Goal: Browse casually

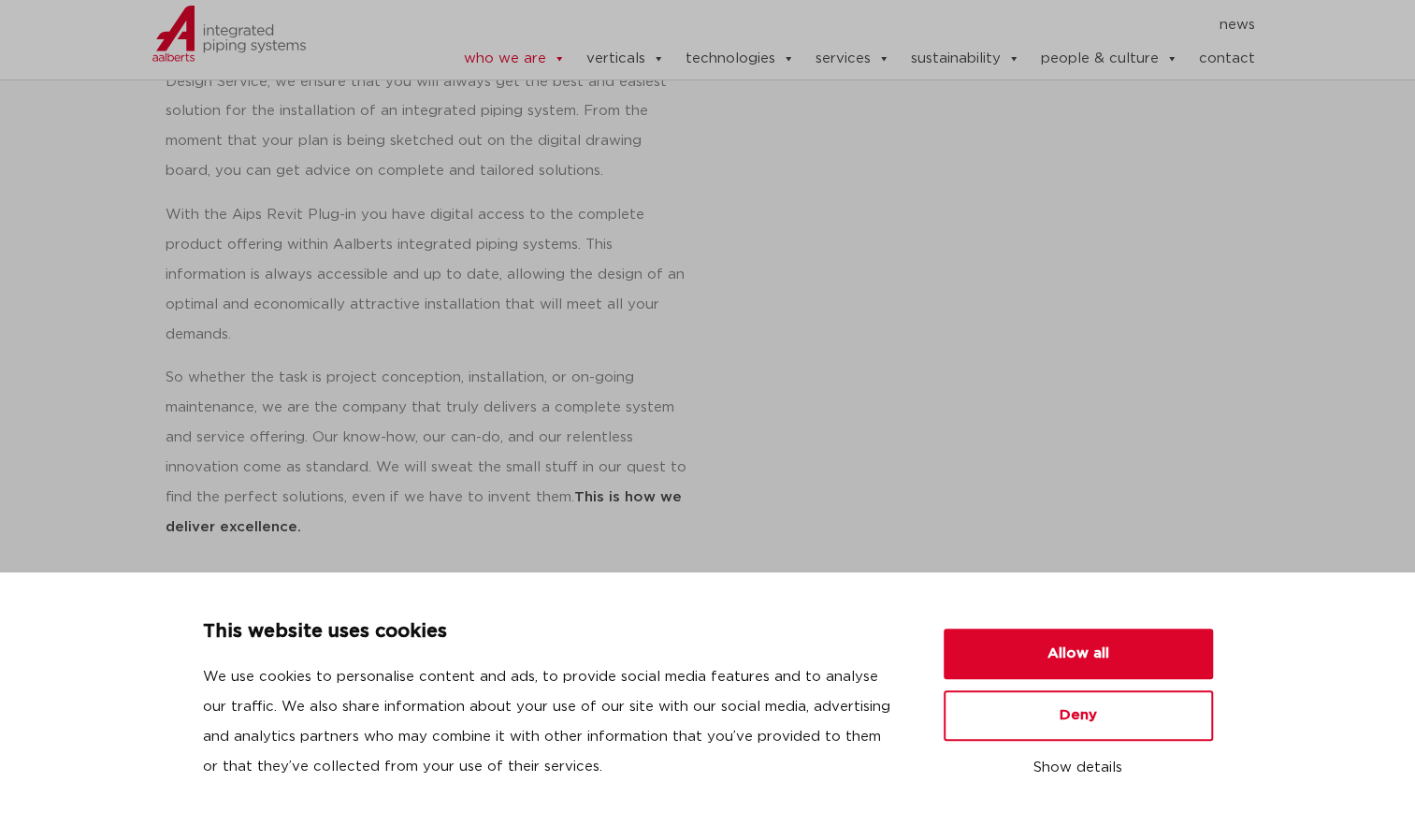
scroll to position [974, 0]
click at [1008, 651] on button "Allow all" at bounding box center [1078, 653] width 270 height 50
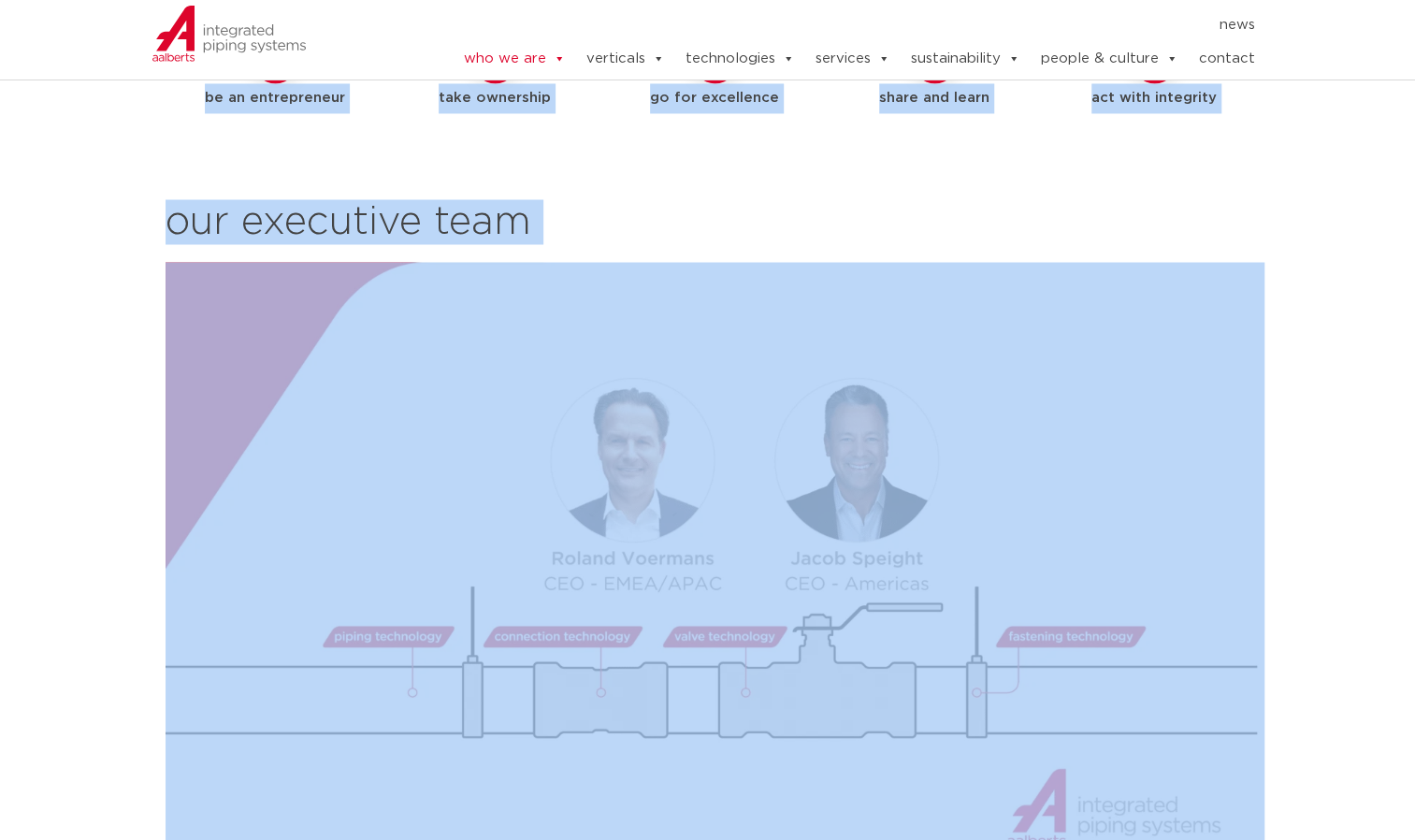
scroll to position [2052, 0]
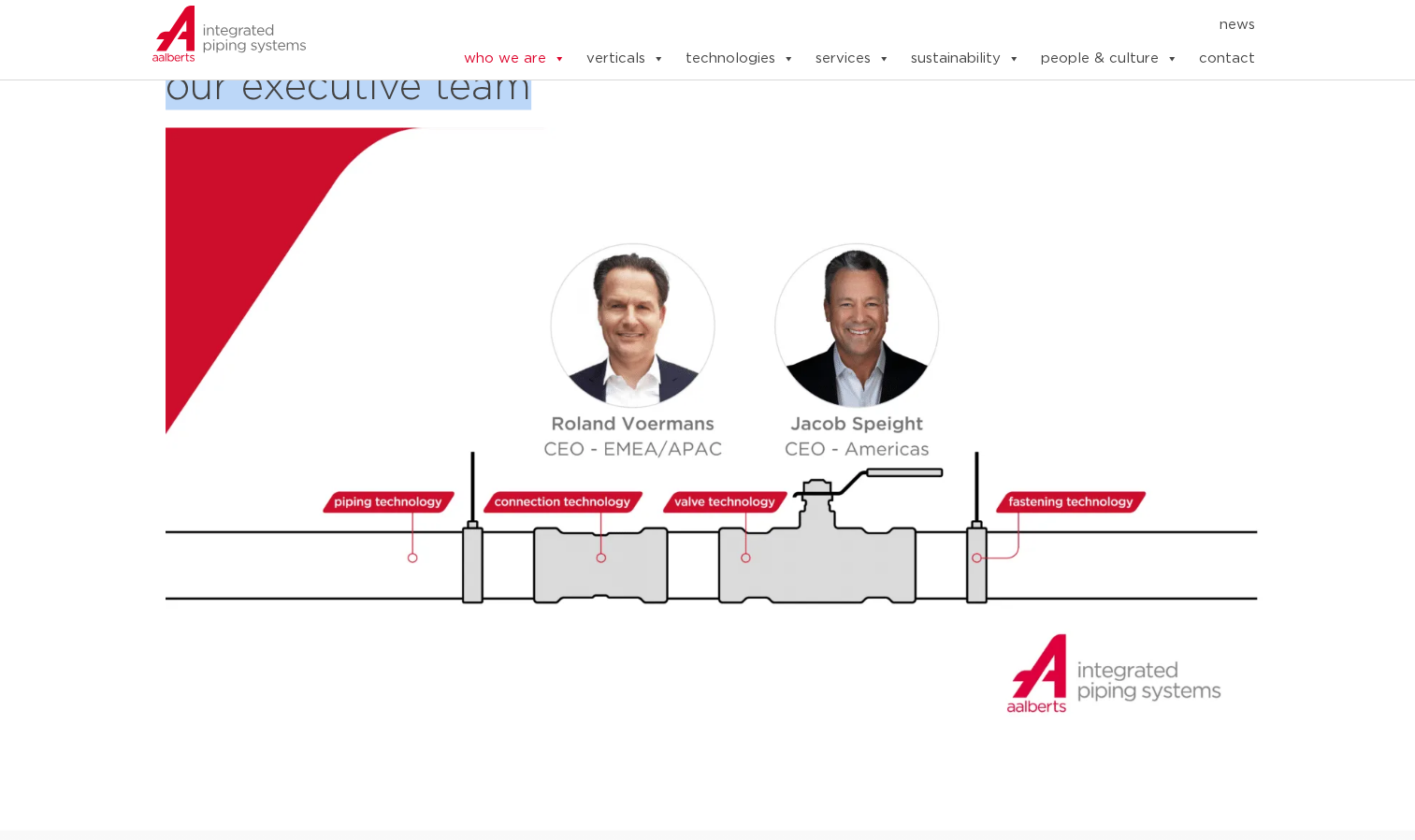
drag, startPoint x: 165, startPoint y: 387, endPoint x: 712, endPoint y: 125, distance: 606.5
copy div "lo ips Dolorsit ametconsec adipis elitsed Doeiusmo temporinci utlabo etdolor ma…"
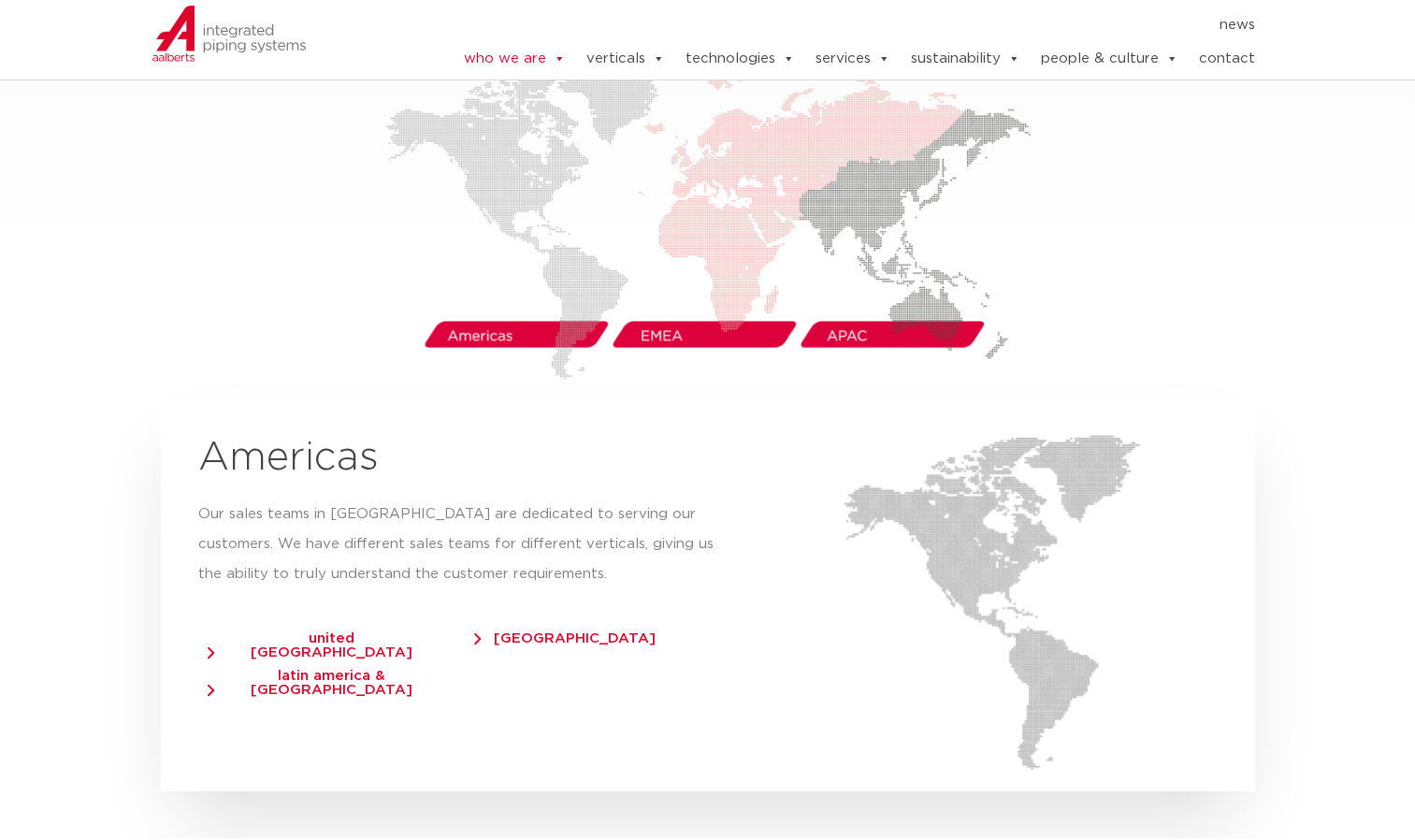
scroll to position [3055, 0]
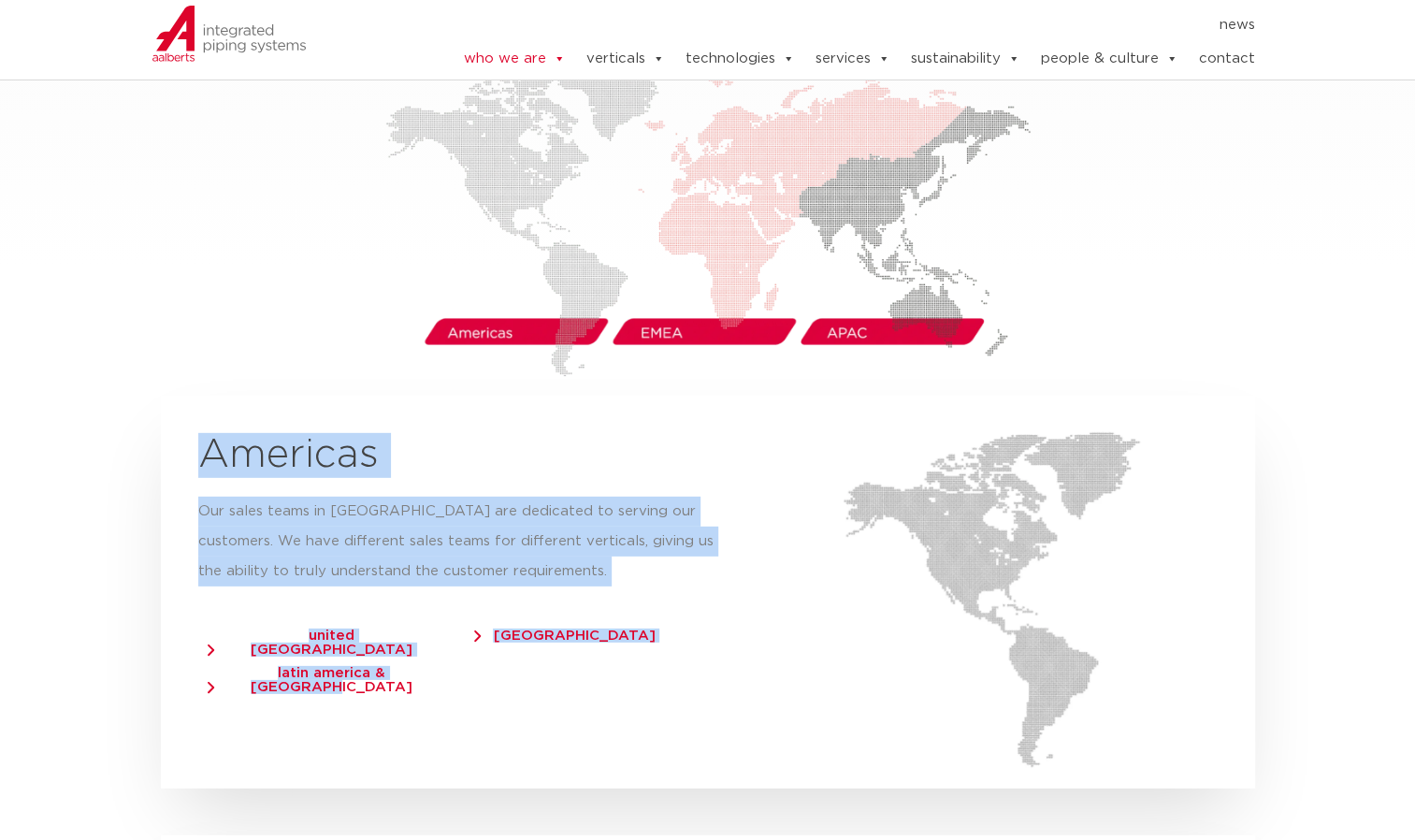
drag, startPoint x: 202, startPoint y: 428, endPoint x: 451, endPoint y: 653, distance: 335.6
click at [451, 653] on div "Americas Our sales teams in [GEOGRAPHIC_DATA] are dedicated to serving our cust…" at bounding box center [466, 591] width 610 height 393
copy div "Americas Our sales teams in [GEOGRAPHIC_DATA] are dedicated to serving our cust…"
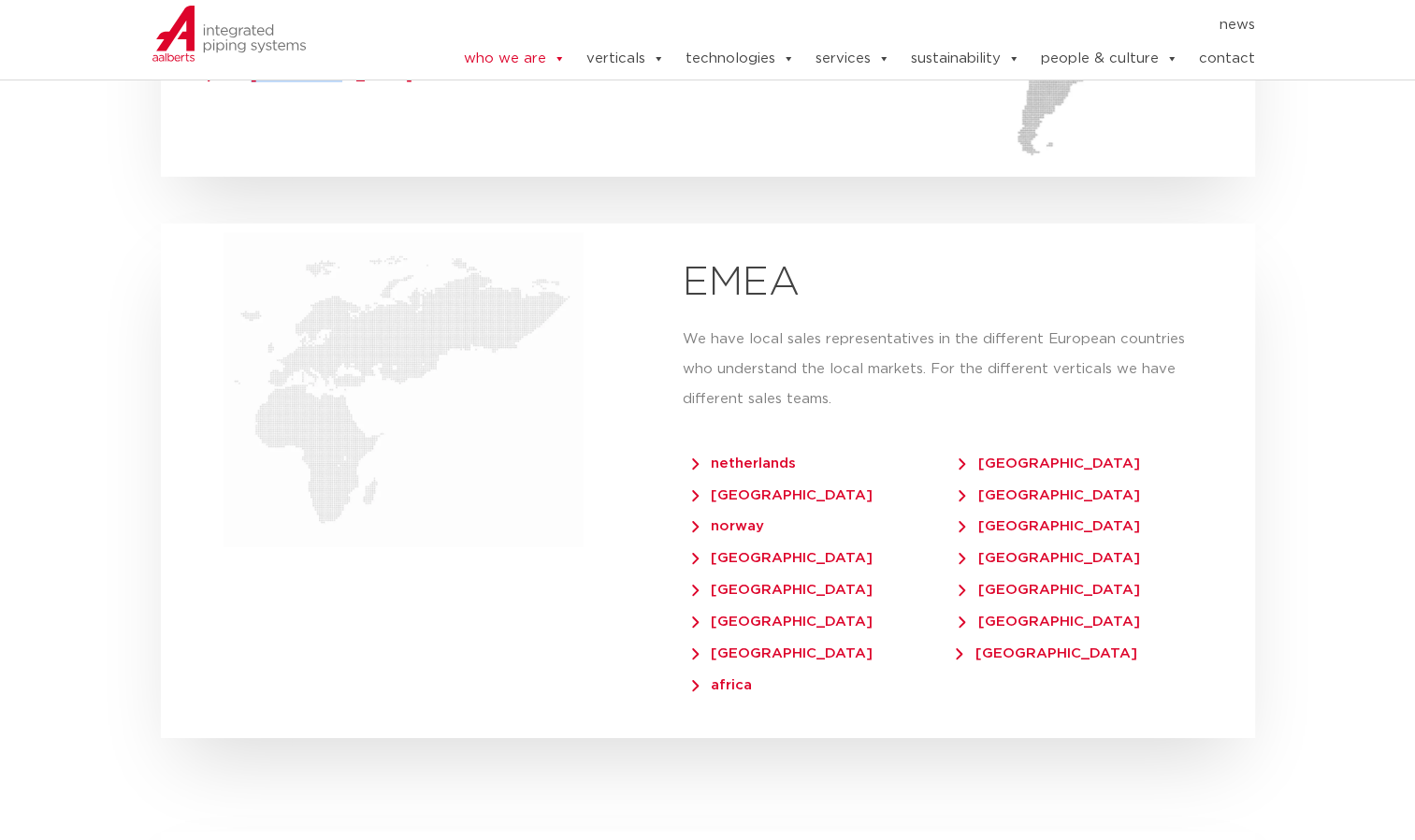
scroll to position [3702, 0]
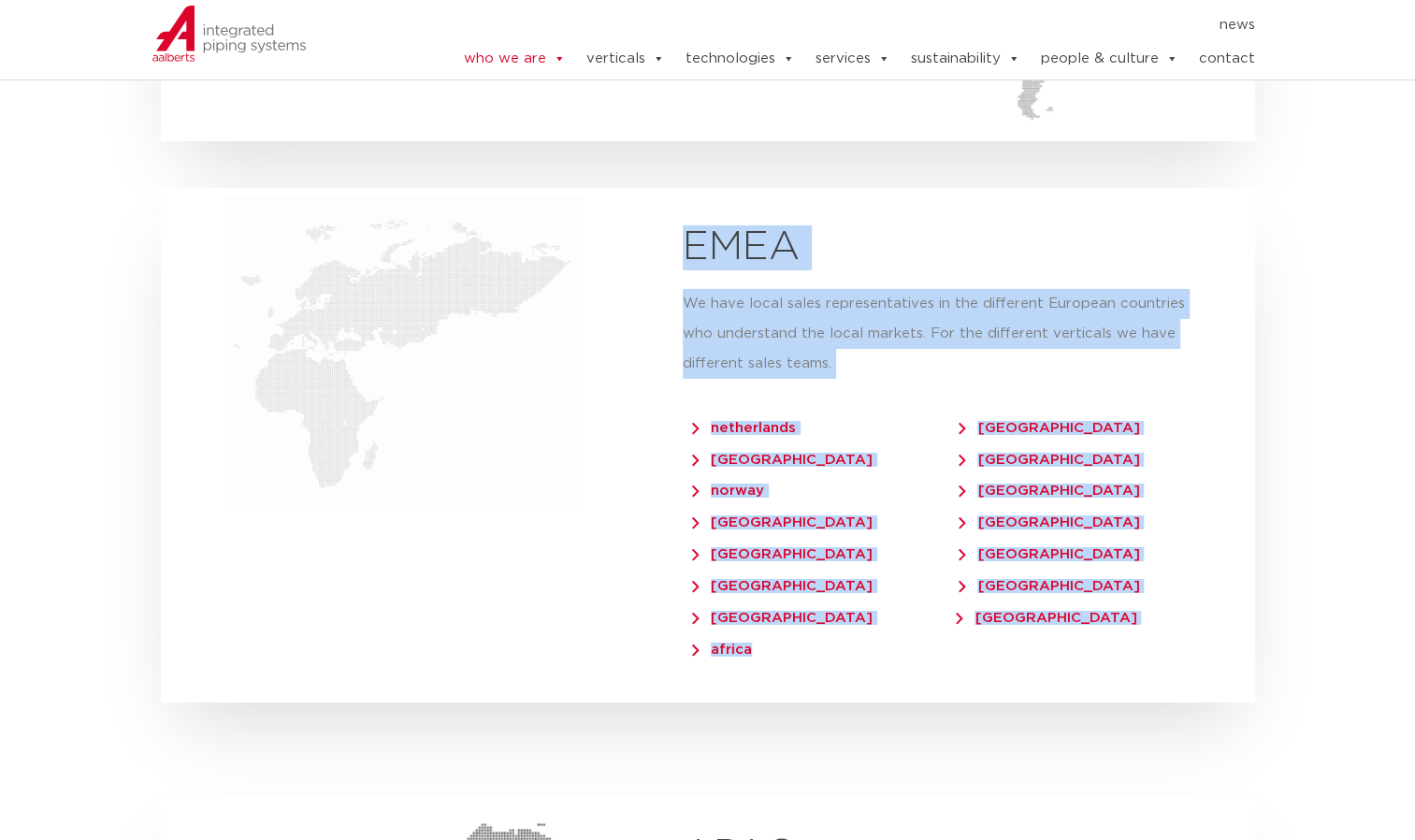
drag, startPoint x: 687, startPoint y: 219, endPoint x: 797, endPoint y: 615, distance: 411.0
click at [797, 615] on div "EMEA We have local sales representatives in the different European countries wh…" at bounding box center [950, 446] width 610 height 515
copy div "EMEA We have local sales representatives in the different European countries wh…"
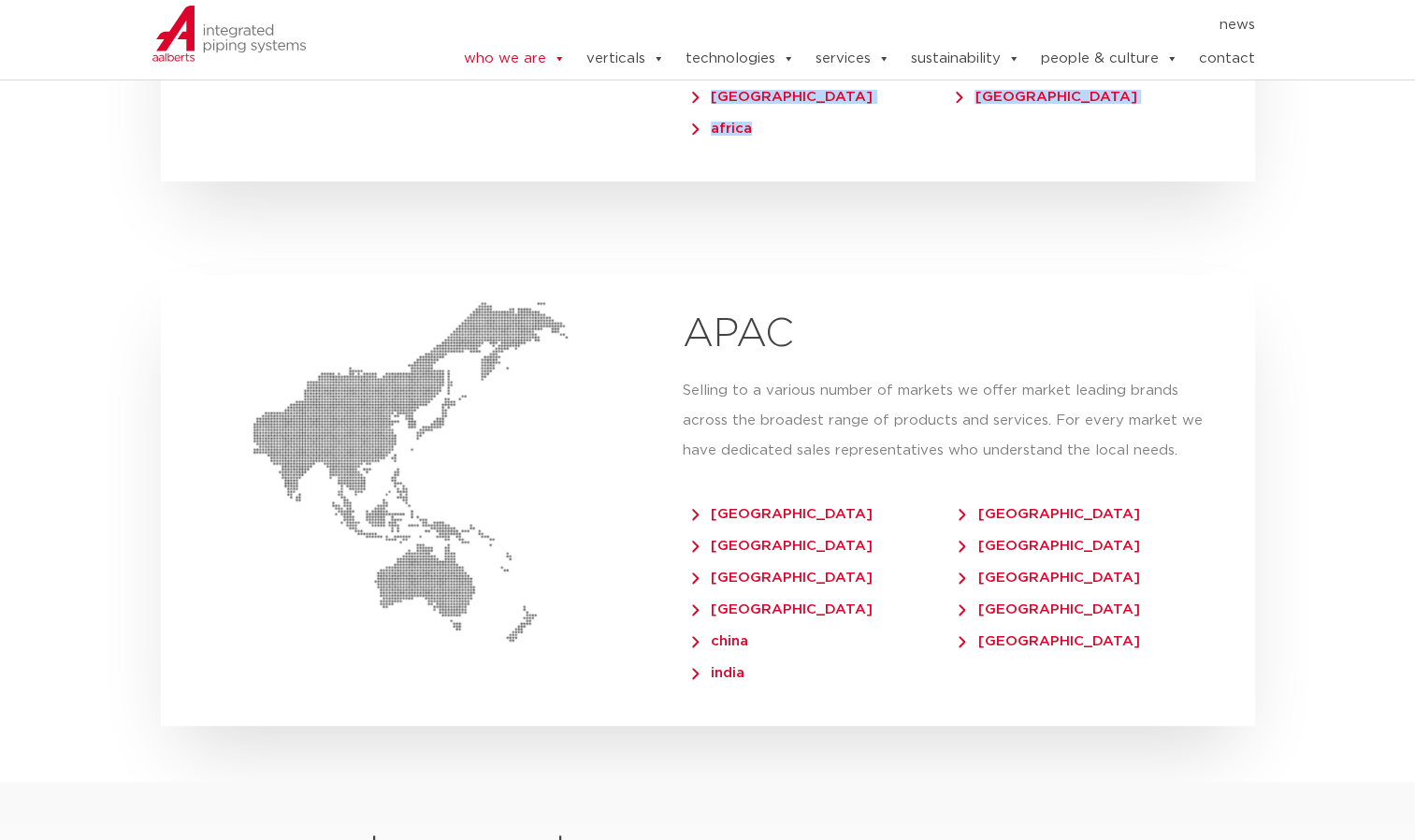
scroll to position [4224, 0]
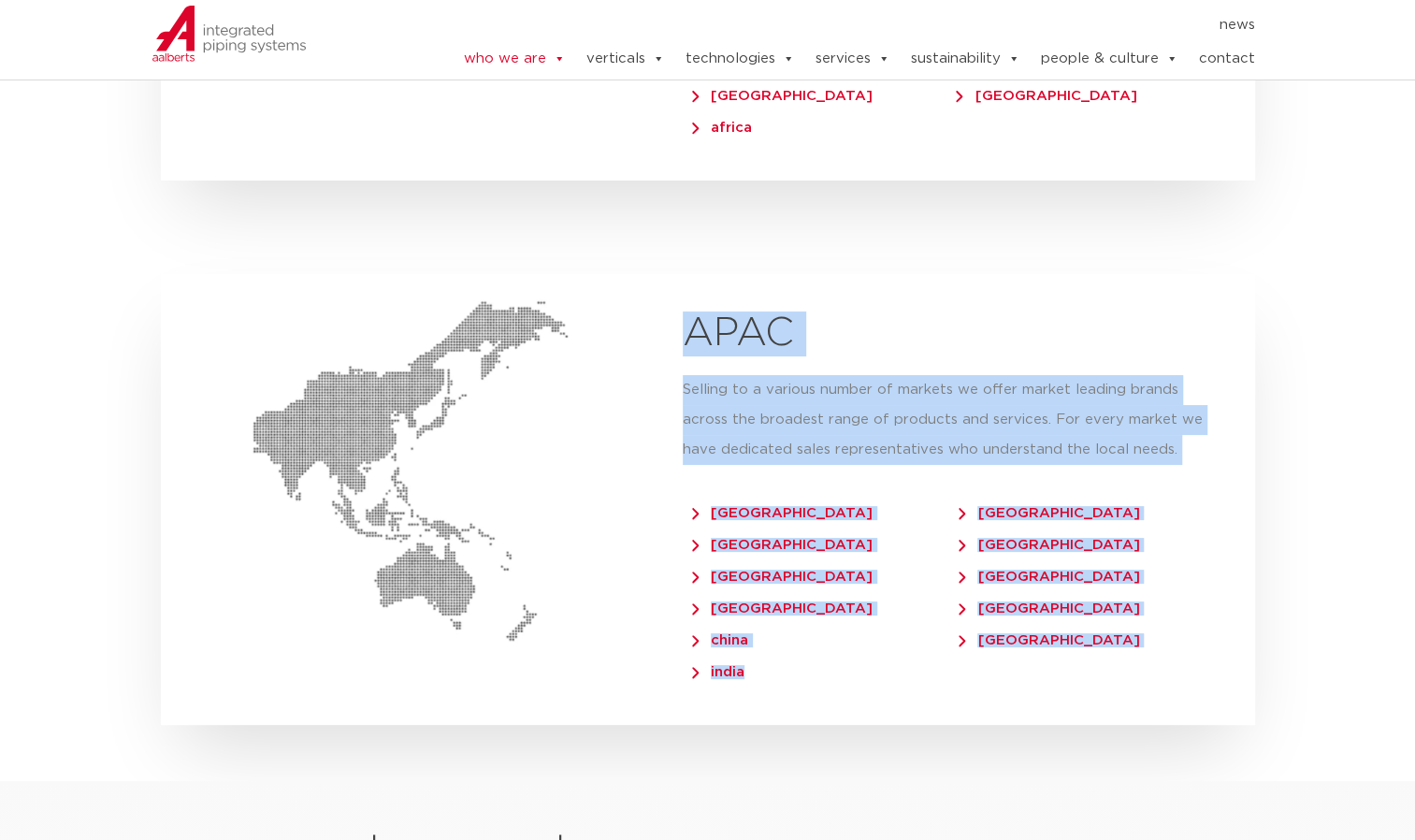
drag, startPoint x: 689, startPoint y: 289, endPoint x: 914, endPoint y: 651, distance: 426.2
click at [914, 651] on div "APAC Selling to a various number of markets we offer market leading brands acro…" at bounding box center [950, 499] width 610 height 450
copy div "APAC Selling to a various number of markets we offer market leading brands acro…"
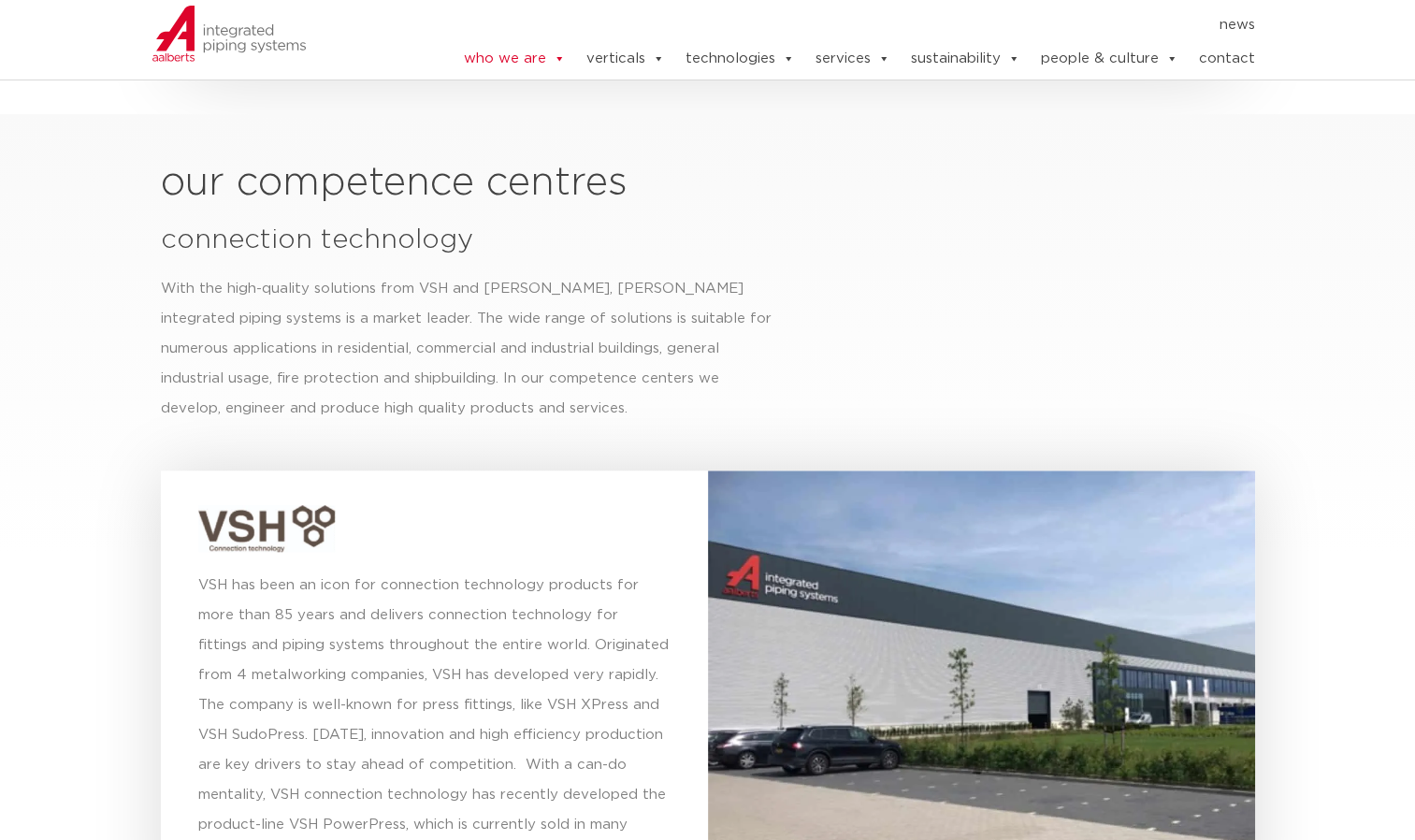
scroll to position [4890, 0]
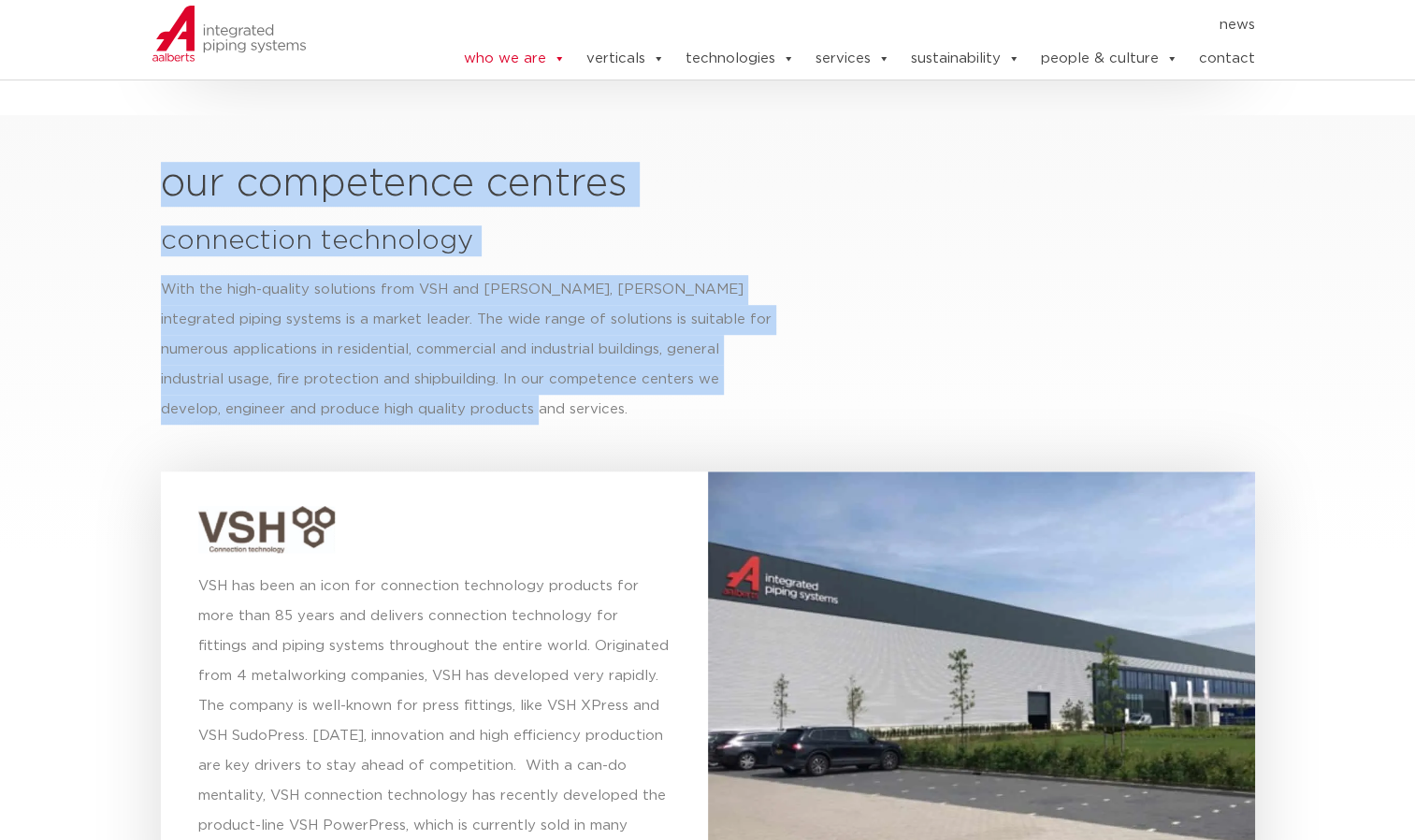
drag, startPoint x: 167, startPoint y: 142, endPoint x: 434, endPoint y: 377, distance: 355.7
click at [434, 377] on div "our competence centres connection technology With the high-quality solutions fr…" at bounding box center [708, 804] width 1113 height 1304
drag, startPoint x: 434, startPoint y: 377, endPoint x: 334, endPoint y: 367, distance: 100.5
click at [334, 367] on div "With the high-quality solutions from VSH and [PERSON_NAME], [PERSON_NAME] integ…" at bounding box center [467, 350] width 612 height 149
click at [166, 162] on h2 "our competence centres" at bounding box center [708, 184] width 1094 height 44
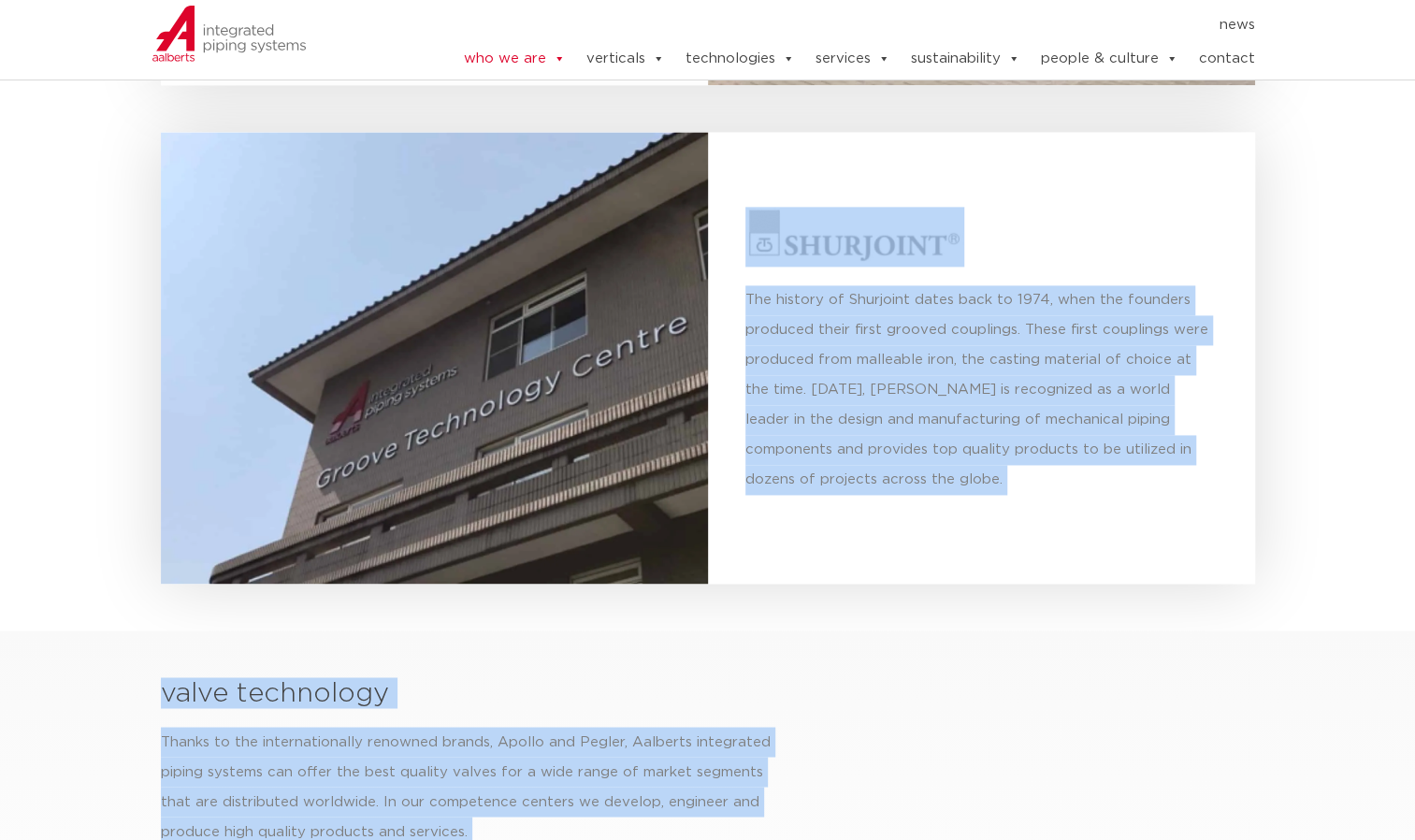
scroll to position [5851, 0]
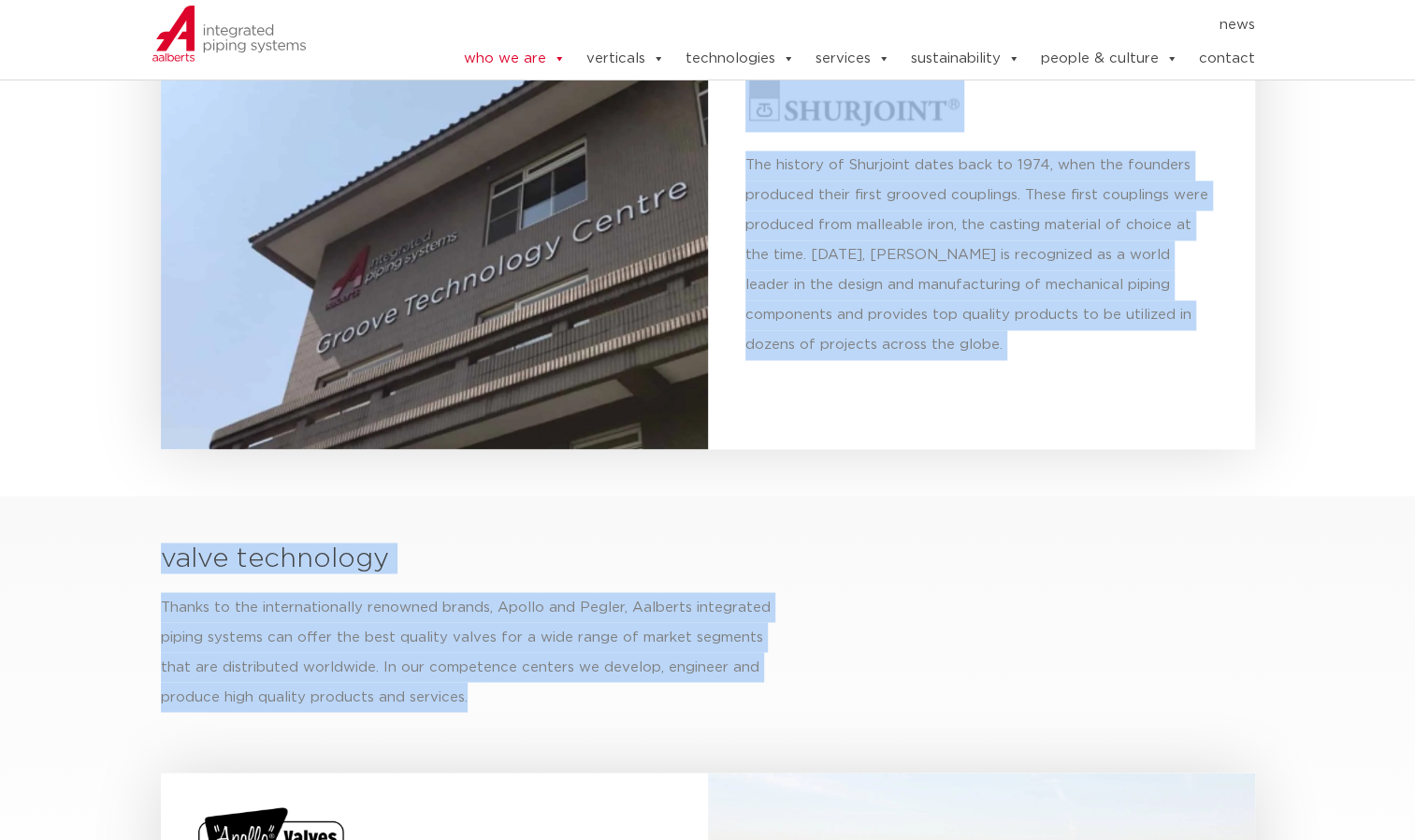
drag, startPoint x: 166, startPoint y: 139, endPoint x: 656, endPoint y: 658, distance: 713.8
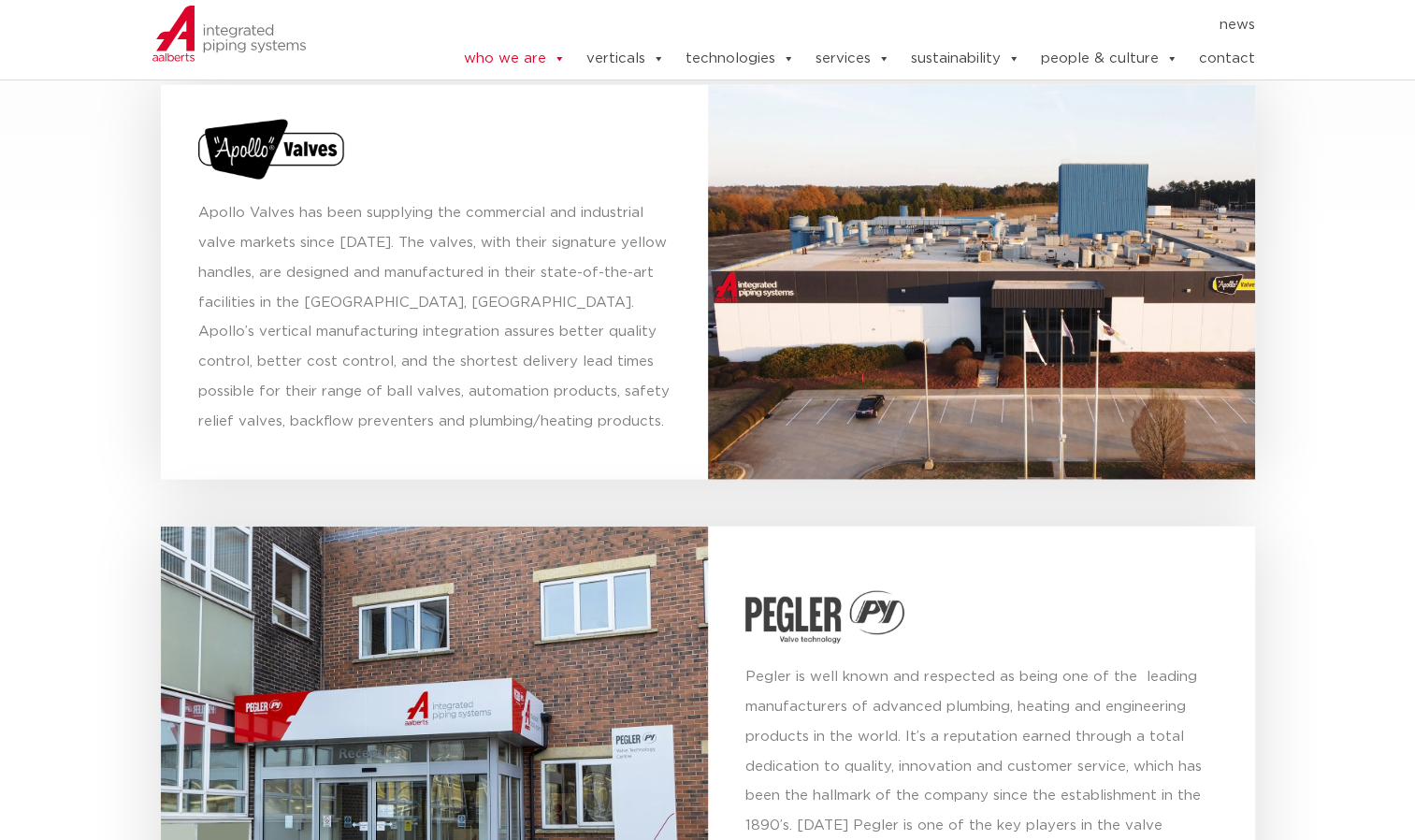
scroll to position [6535, 0]
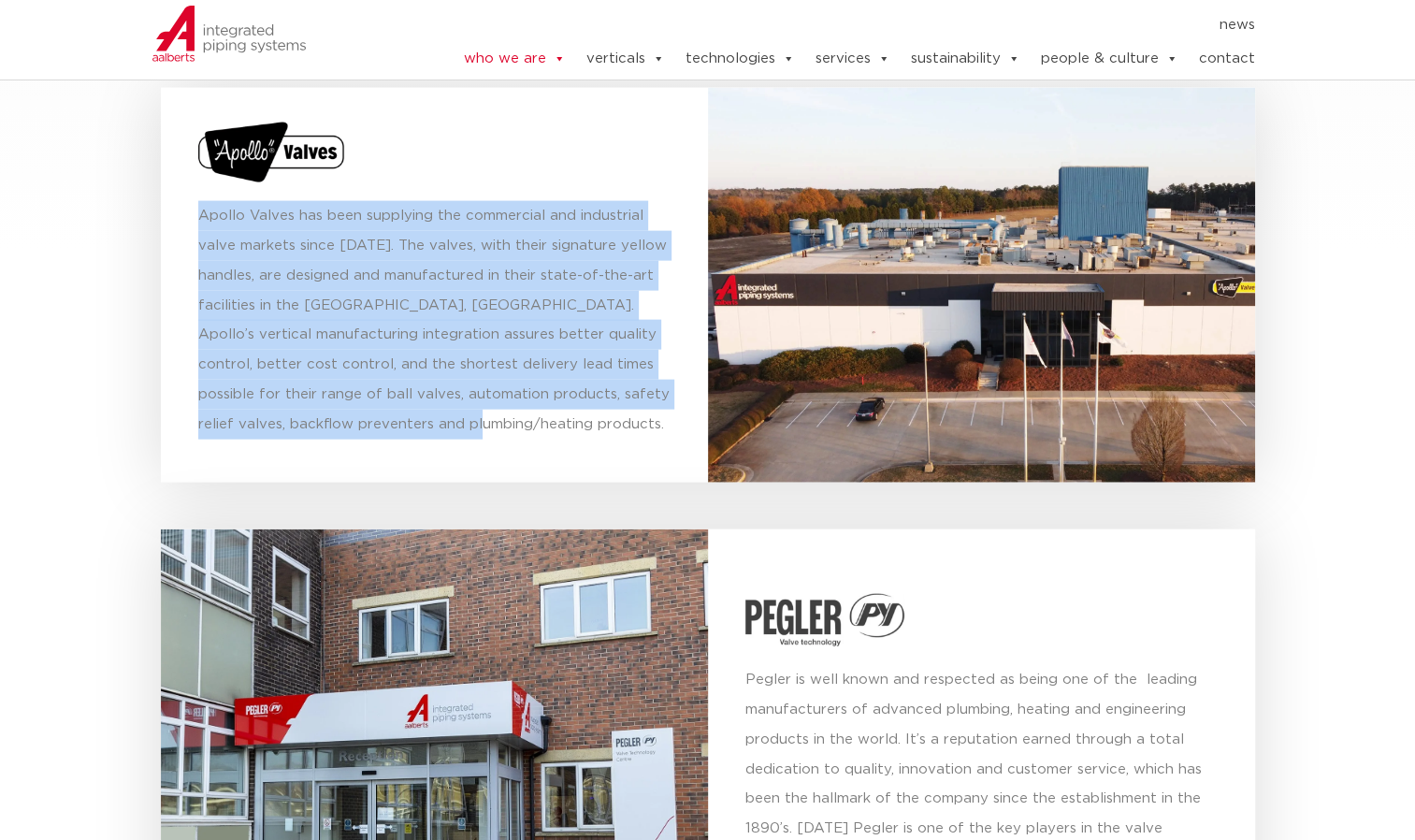
drag, startPoint x: 201, startPoint y: 174, endPoint x: 550, endPoint y: 386, distance: 408.3
click at [550, 386] on p "Apollo Valves has been supplying the commercial and industrial valve markets si…" at bounding box center [434, 320] width 472 height 239
copy p "Apollo Valves has been supplying the commercial and industrial valve markets si…"
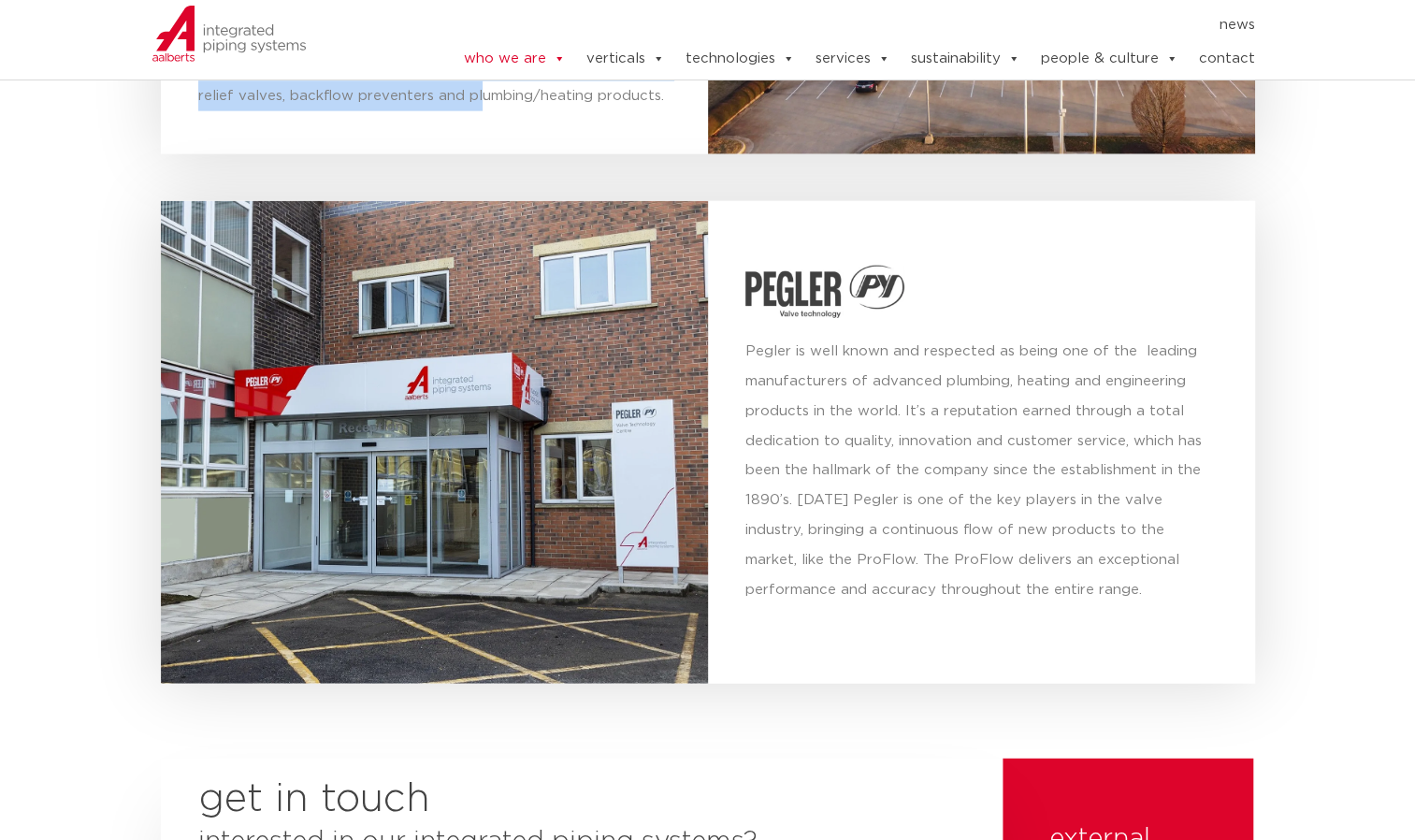
scroll to position [6862, 0]
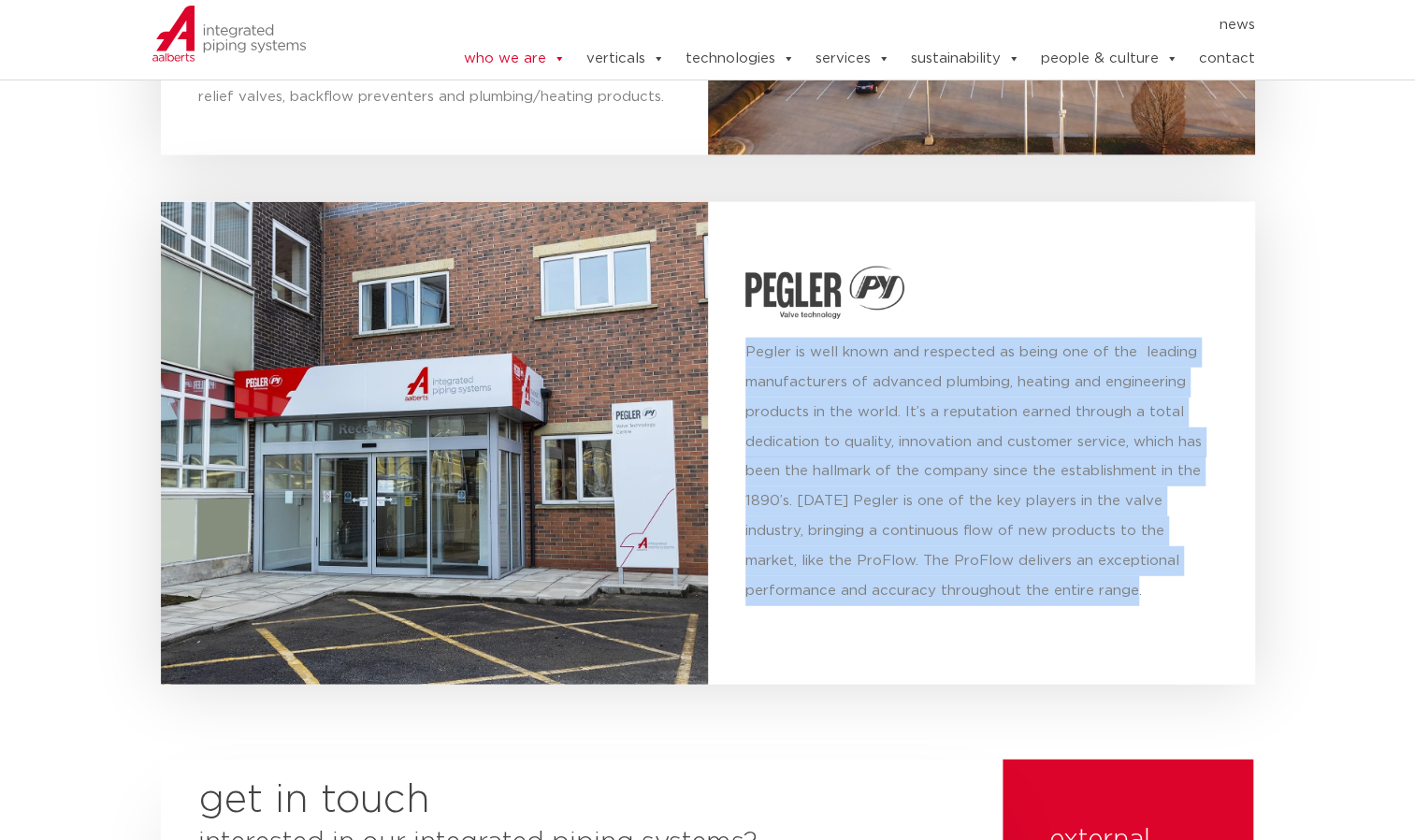
drag, startPoint x: 748, startPoint y: 306, endPoint x: 1052, endPoint y: 566, distance: 400.0
click at [1052, 566] on div "Pegler is well known and respected as being one of the leading manufacturers of…" at bounding box center [982, 479] width 472 height 282
copy p "Pegler is well known and respected as being one of the leading manufacturers of…"
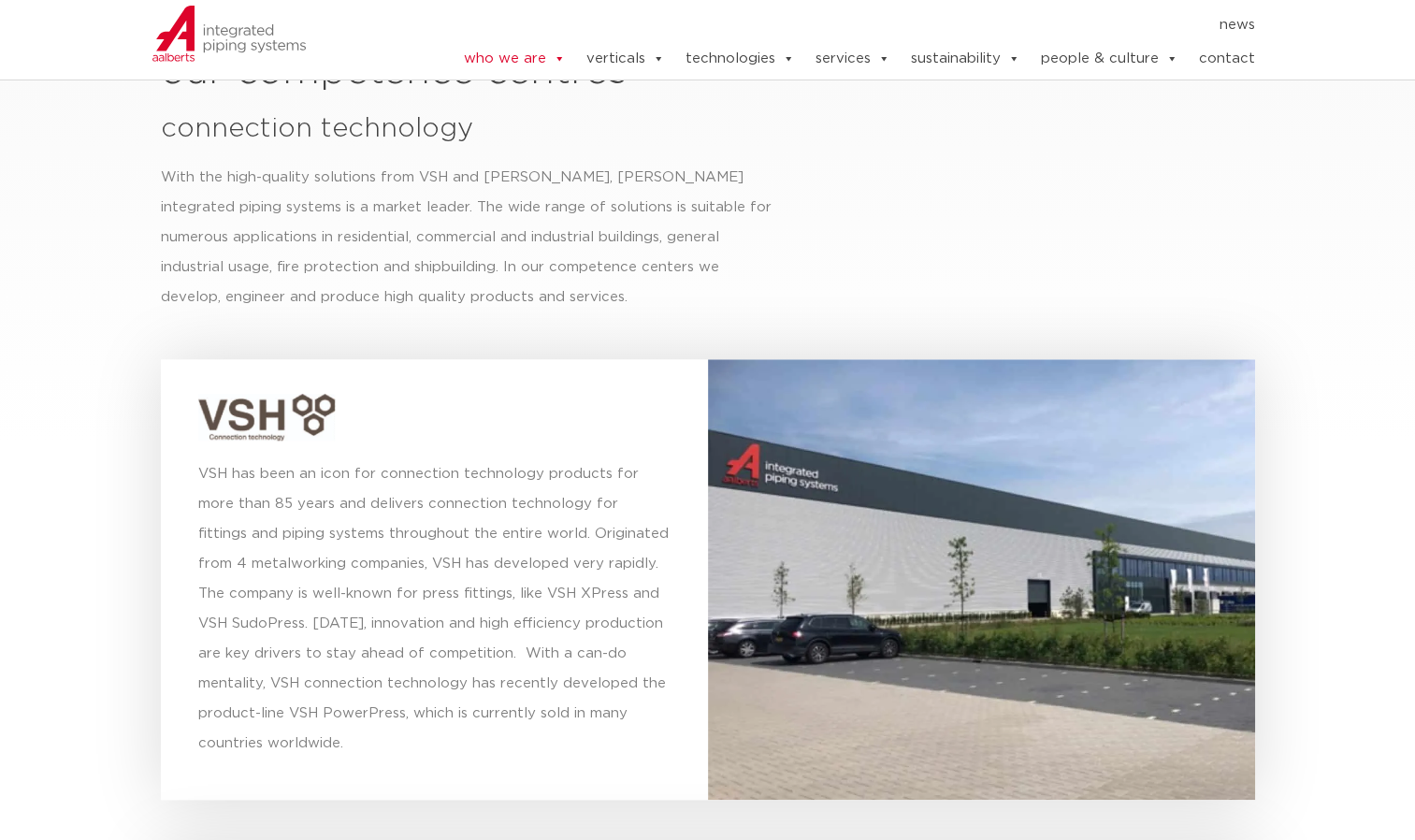
scroll to position [5003, 0]
